Goal: Register for event/course

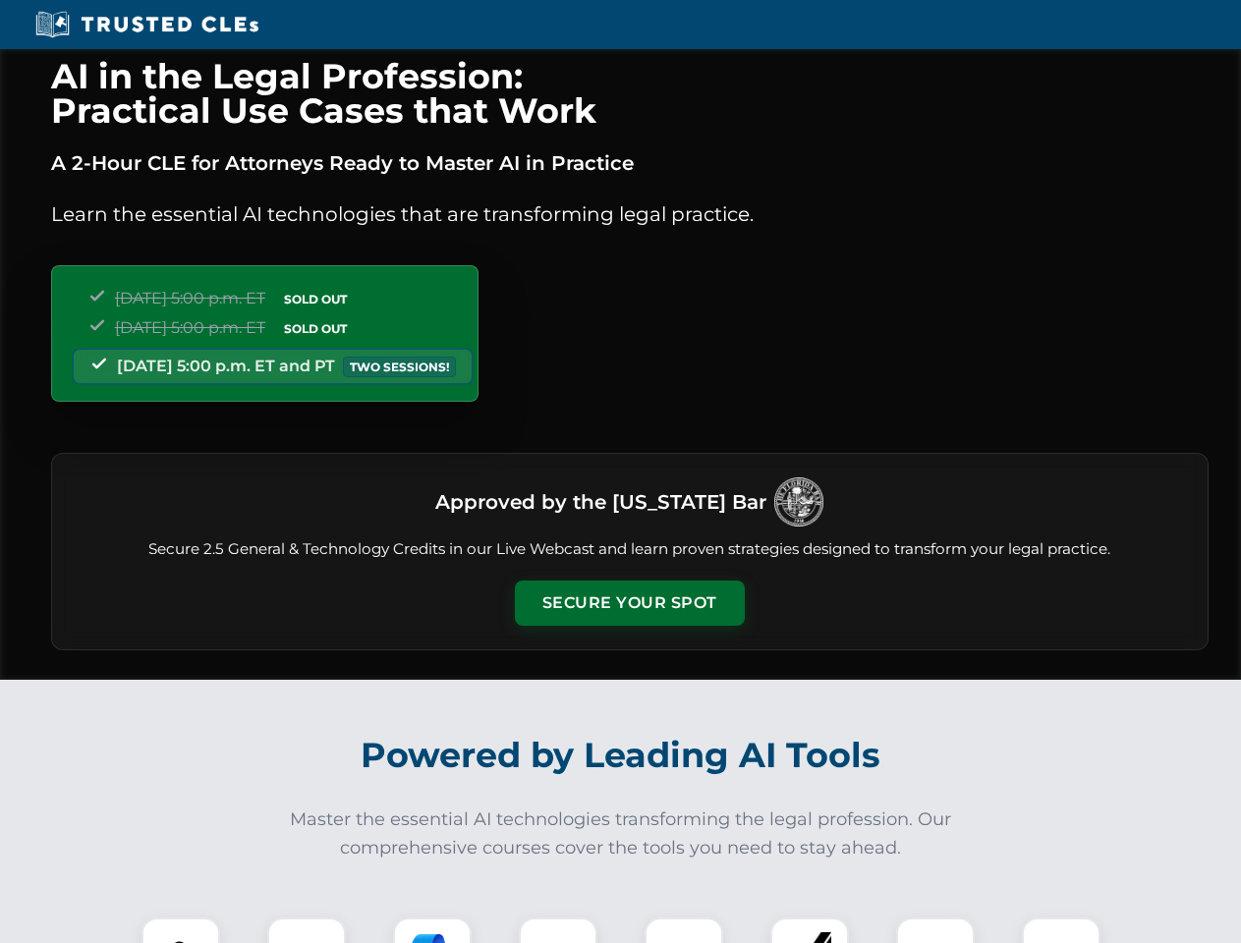
click at [629, 603] on button "Secure Your Spot" at bounding box center [630, 603] width 230 height 45
click at [181, 931] on img at bounding box center [180, 957] width 57 height 57
